Goal: Information Seeking & Learning: Learn about a topic

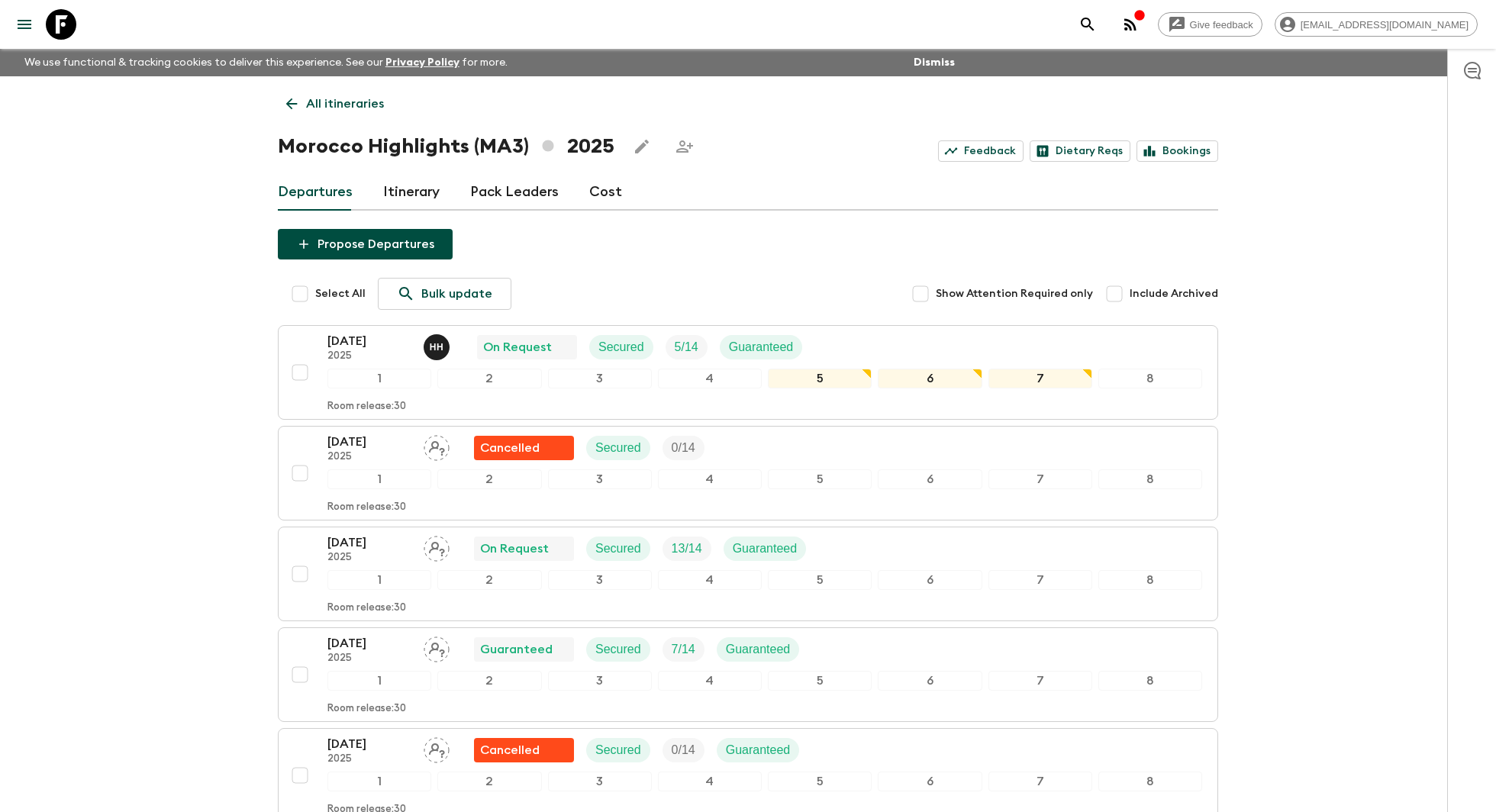
click at [483, 191] on link "Pack Leaders" at bounding box center [514, 192] width 88 height 37
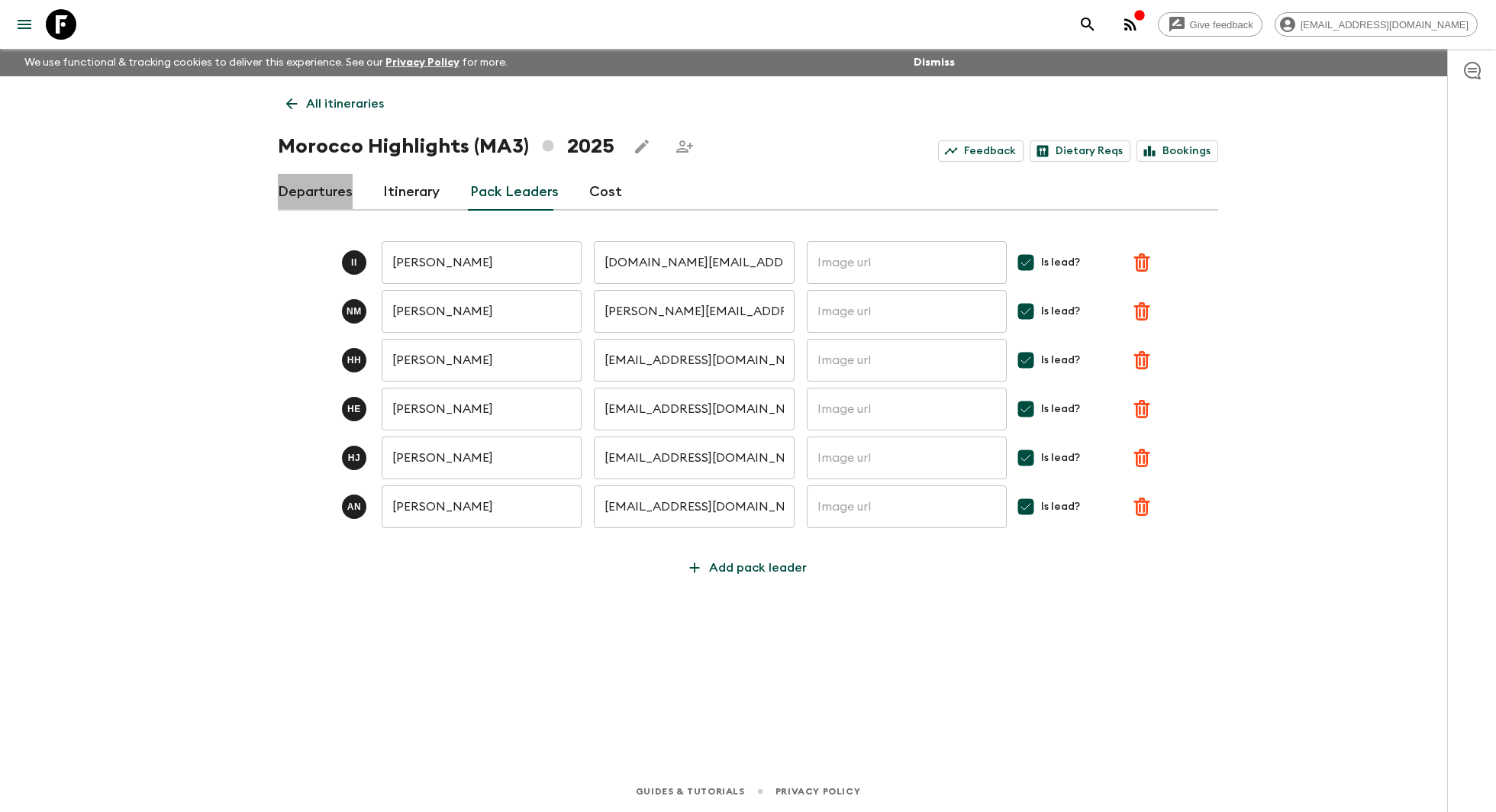
click at [312, 175] on link "Departures" at bounding box center [316, 192] width 75 height 37
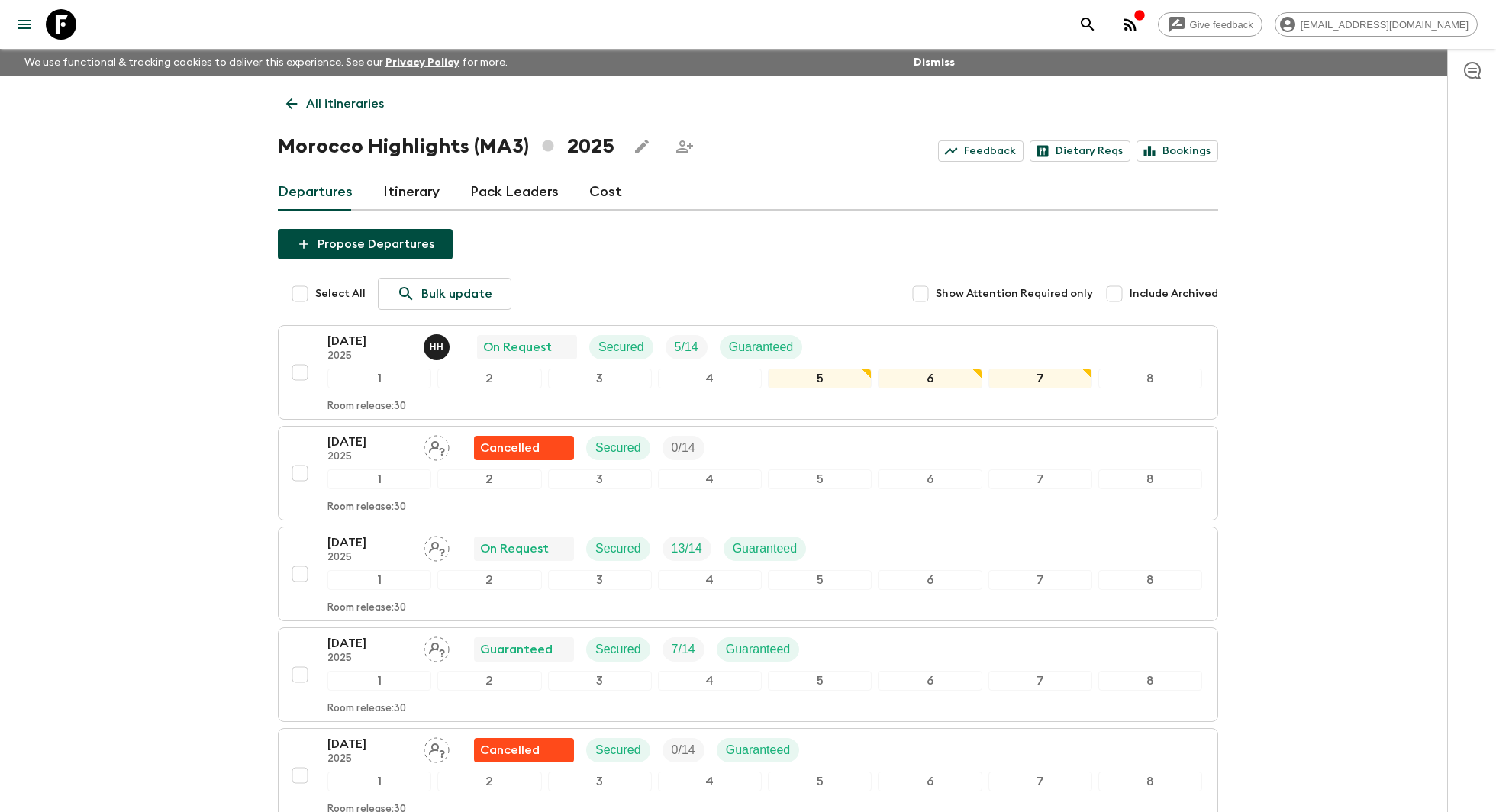
click at [407, 177] on link "Itinerary" at bounding box center [412, 192] width 57 height 37
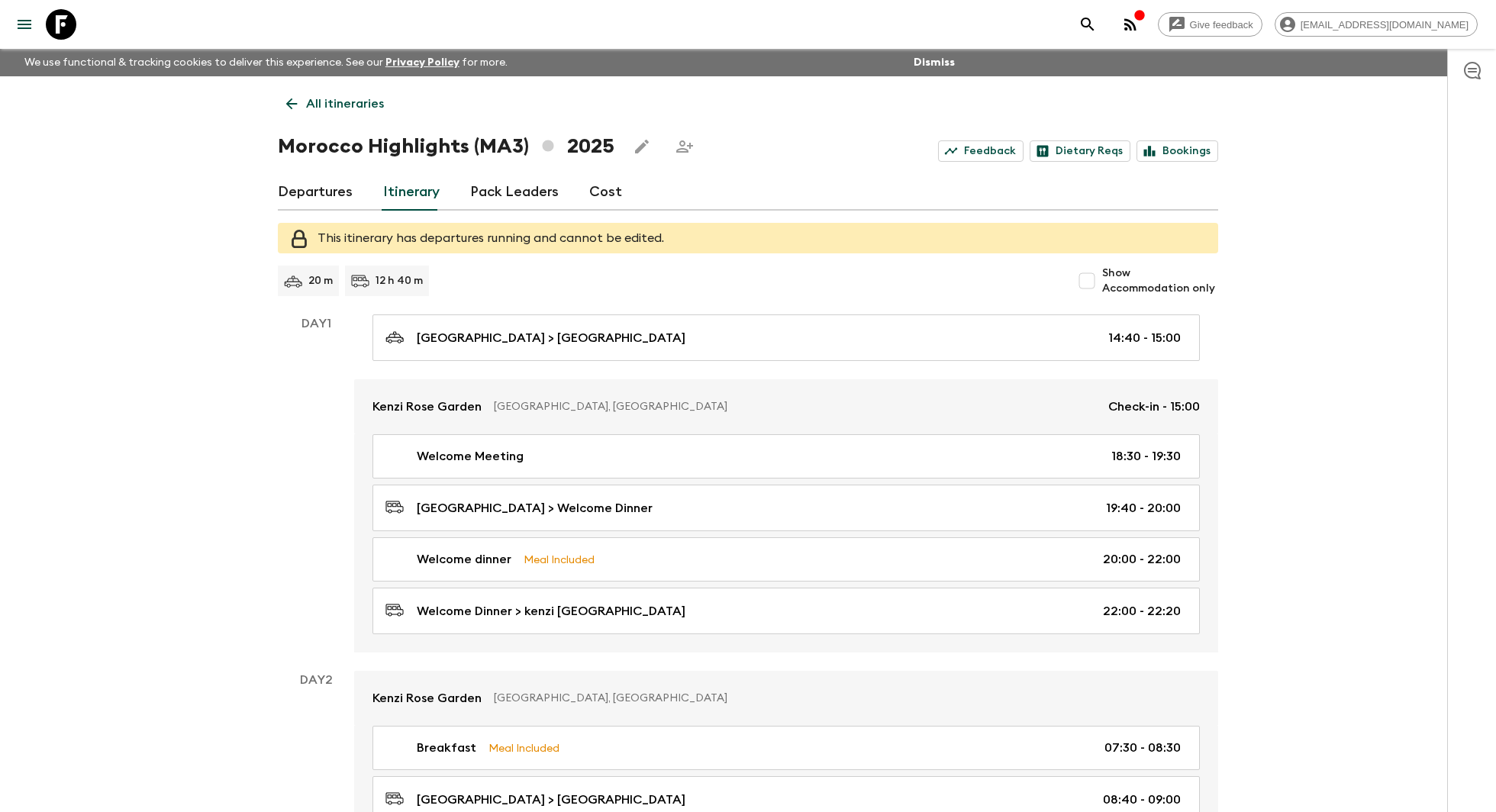
click at [297, 105] on icon at bounding box center [291, 103] width 17 height 17
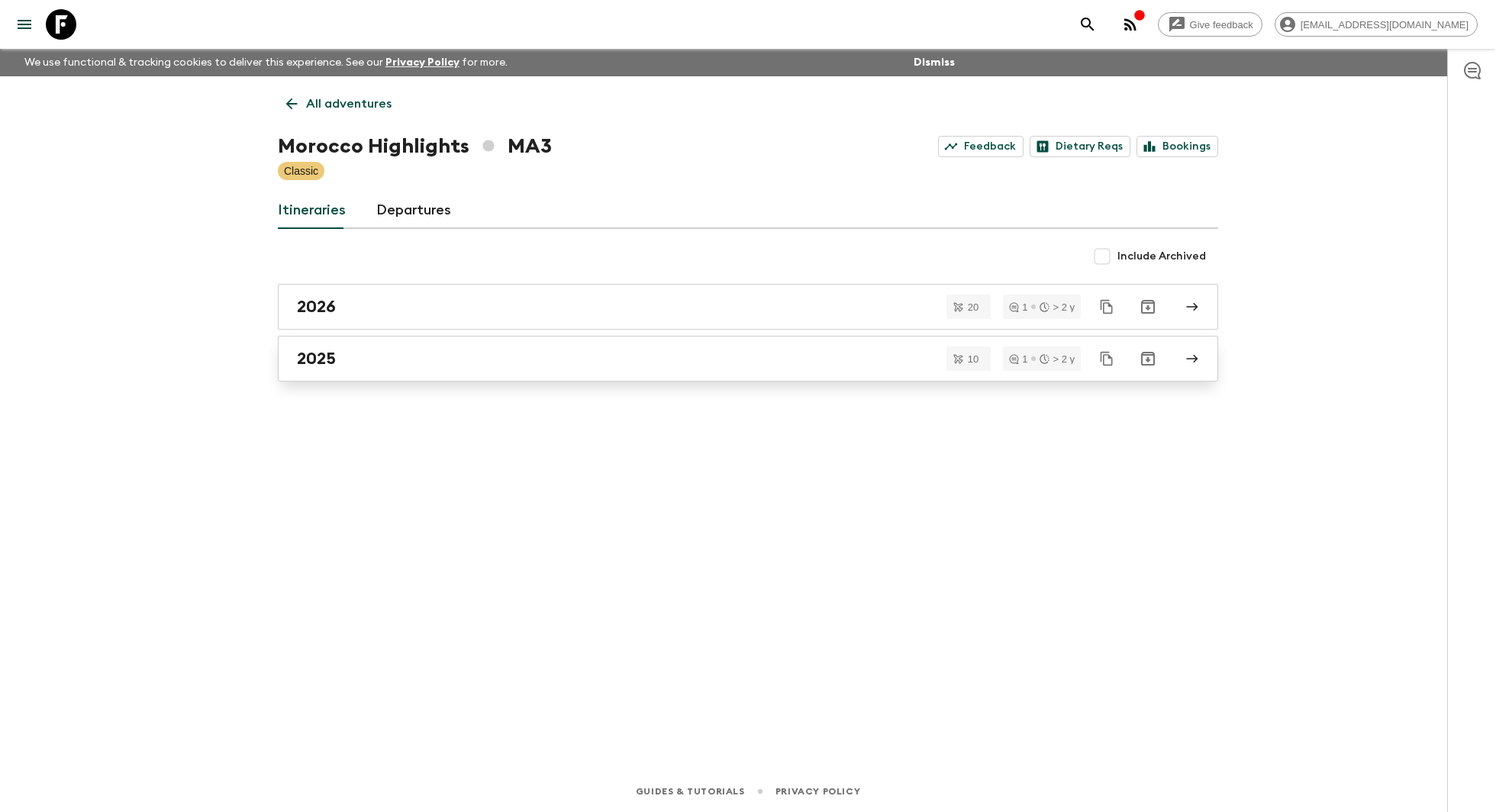
click at [530, 363] on div "2025" at bounding box center [734, 359] width 873 height 20
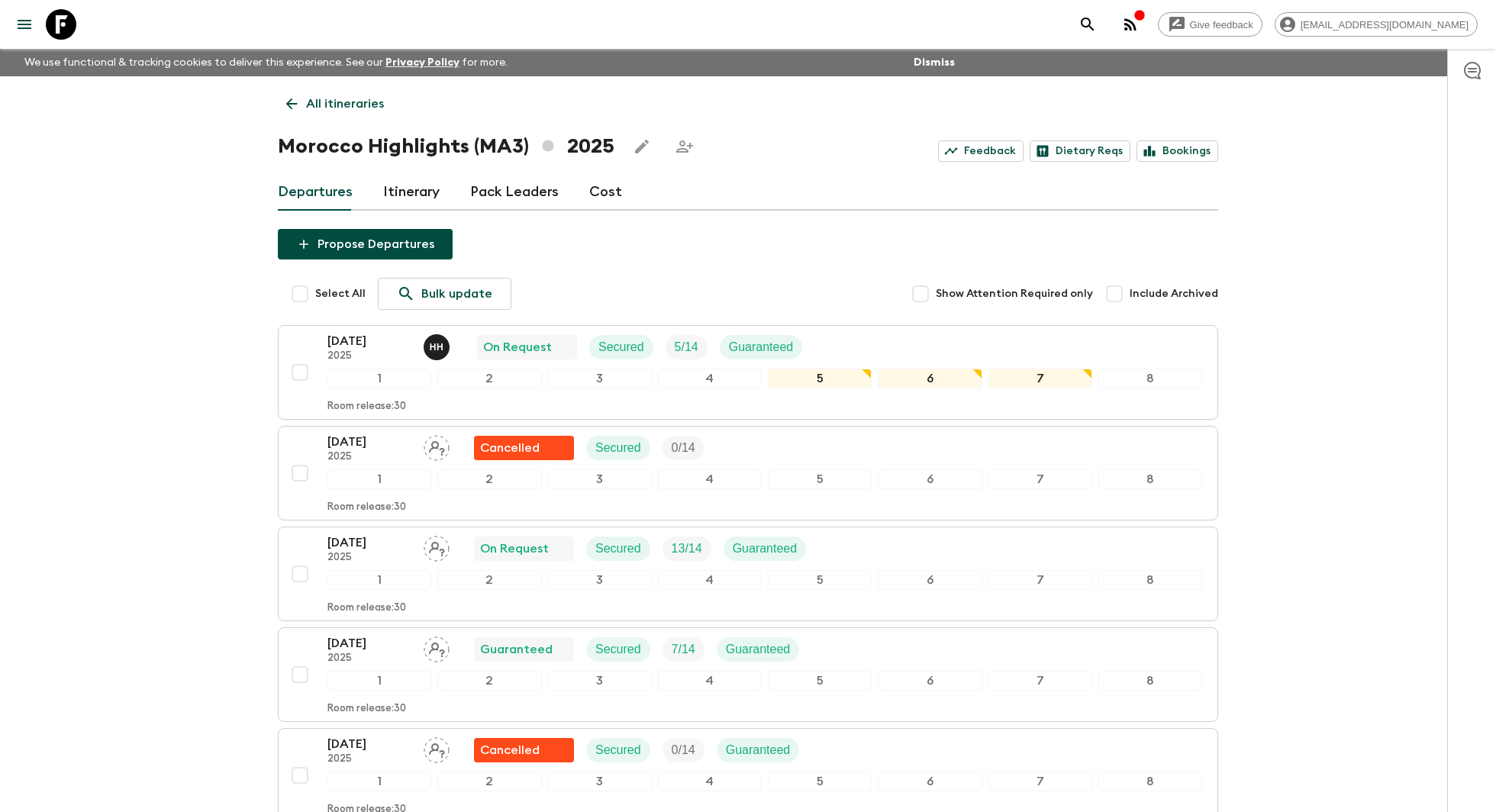
click at [403, 189] on link "Itinerary" at bounding box center [412, 192] width 57 height 37
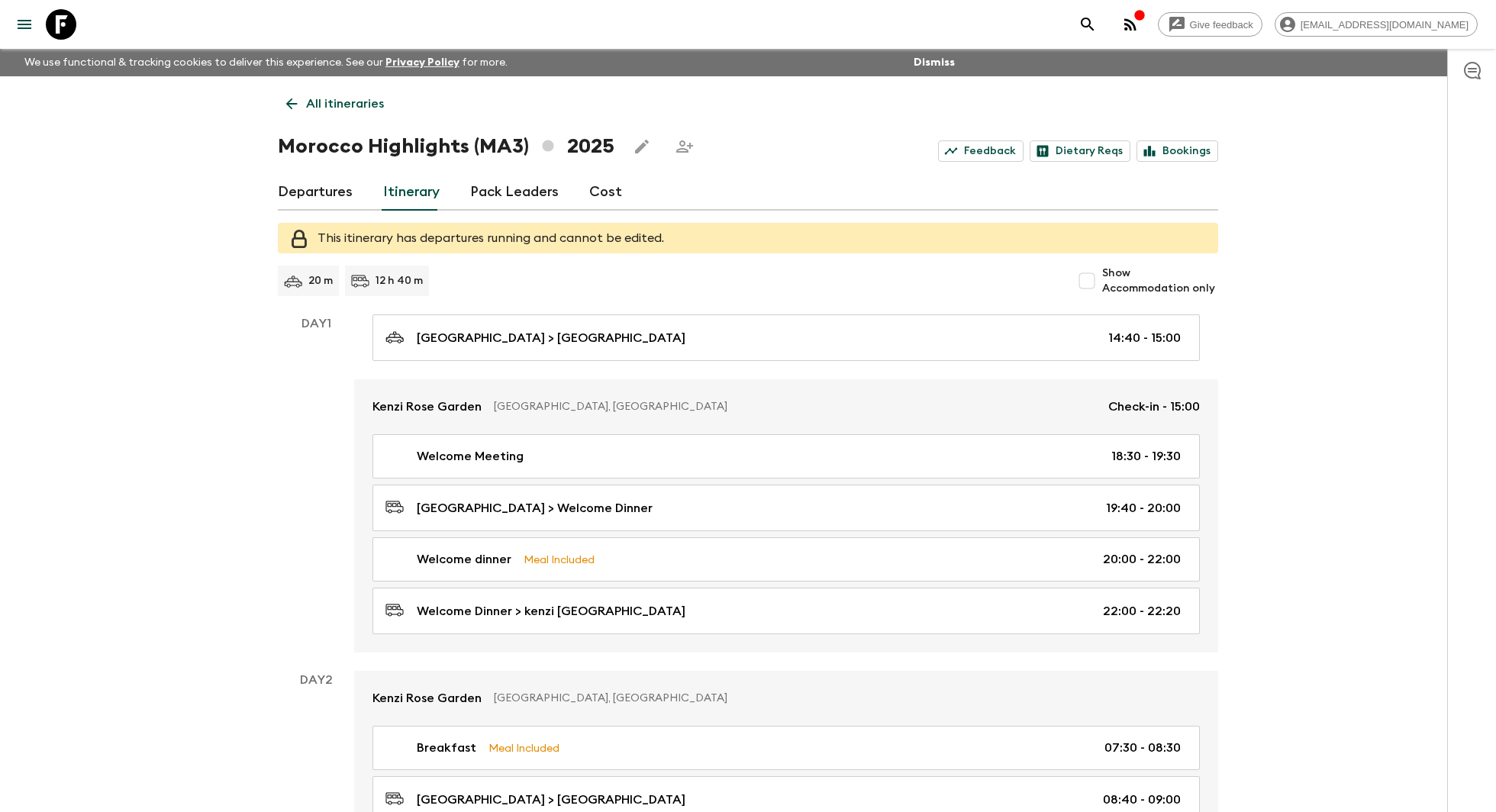
click at [483, 198] on link "Pack Leaders" at bounding box center [514, 192] width 88 height 37
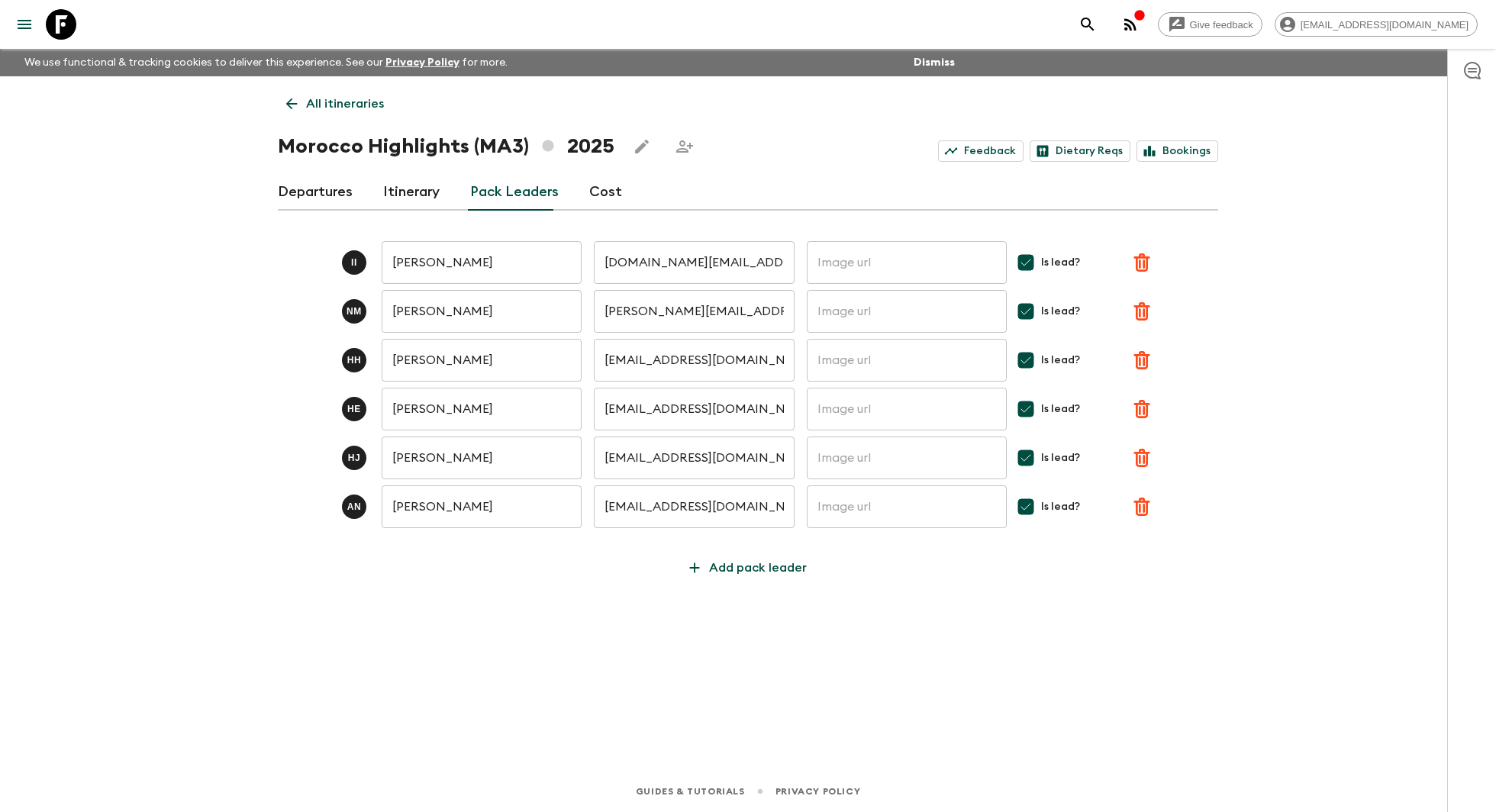
click at [296, 187] on link "Departures" at bounding box center [316, 192] width 75 height 37
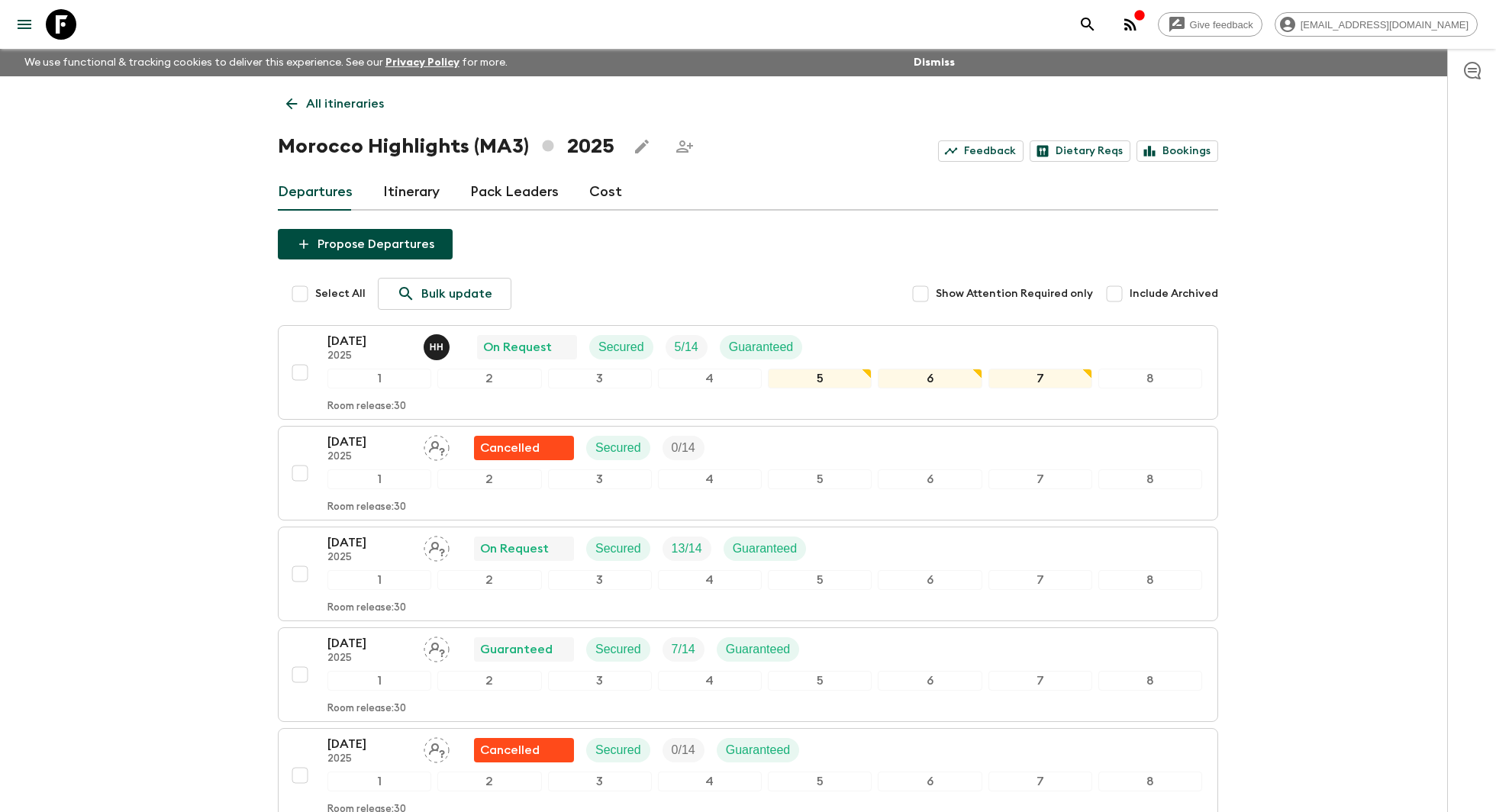
click at [434, 199] on link "Itinerary" at bounding box center [412, 192] width 57 height 37
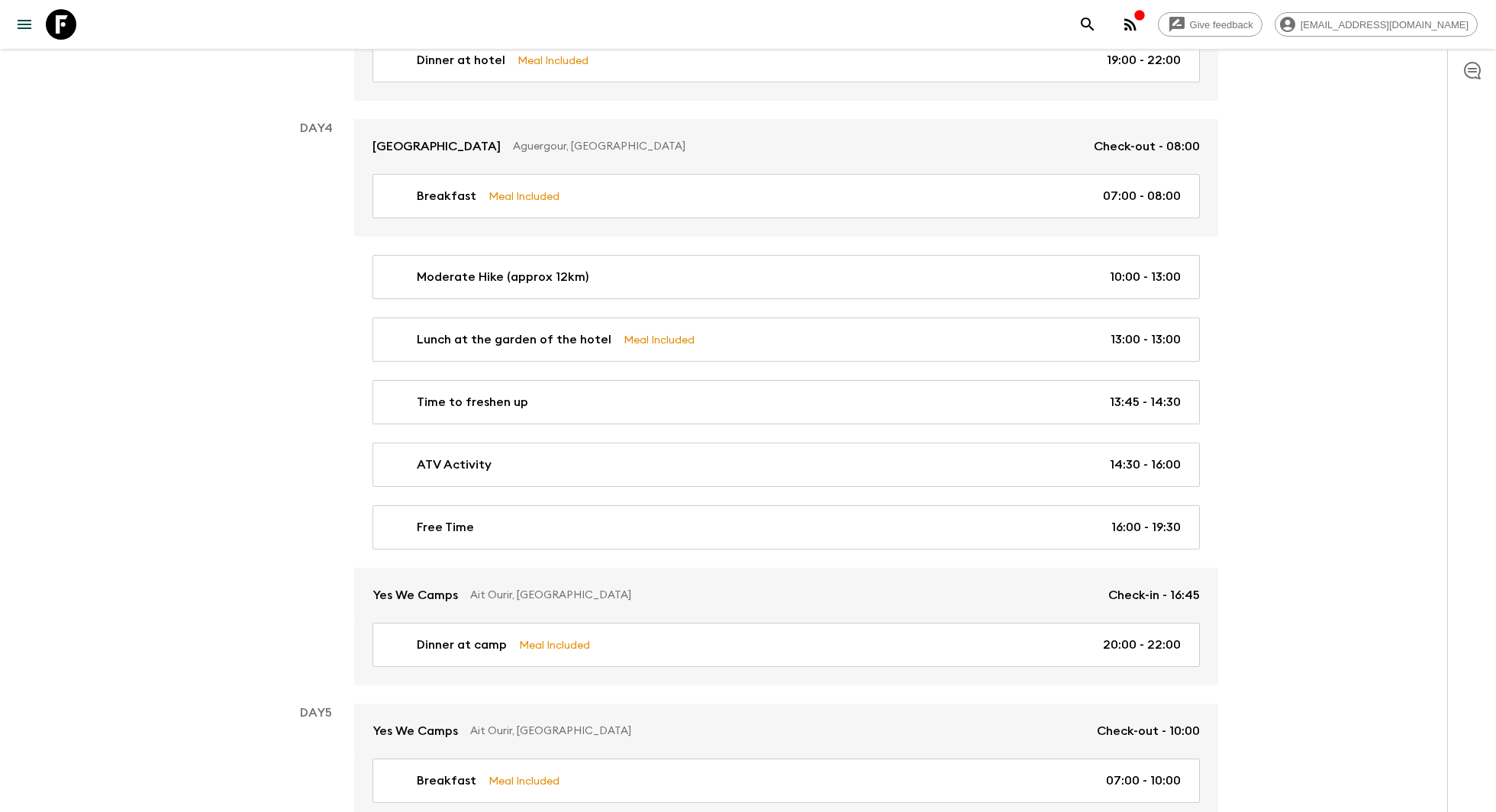
scroll to position [1433, 0]
